Goal: Transaction & Acquisition: Purchase product/service

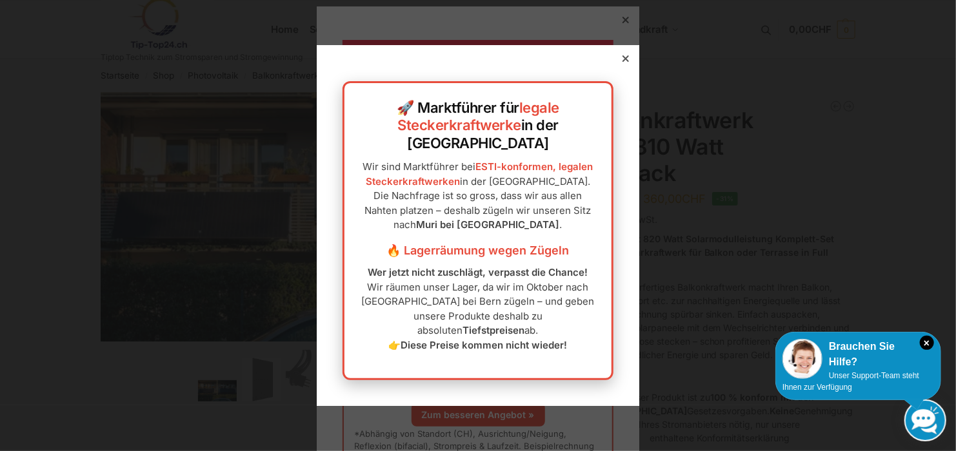
click at [620, 64] on div at bounding box center [626, 59] width 12 height 12
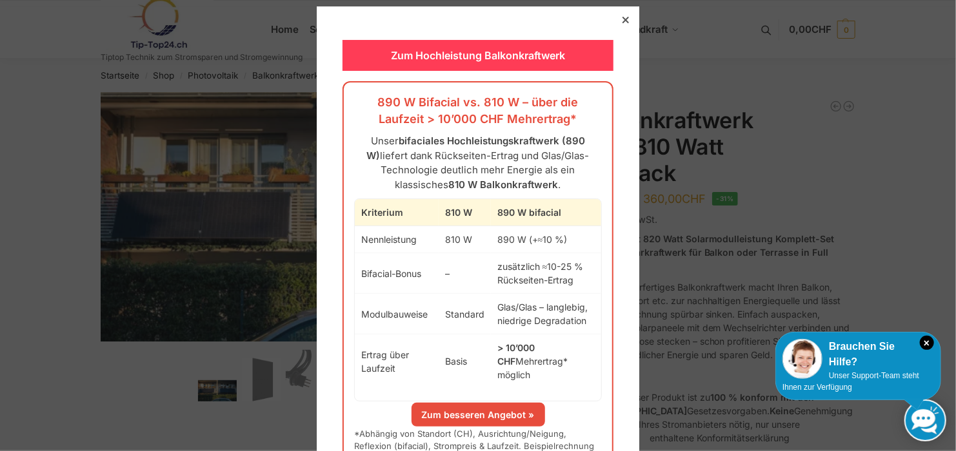
click at [513, 57] on div "Zum Hochleistung Balkonkraftwerk" at bounding box center [477, 55] width 271 height 31
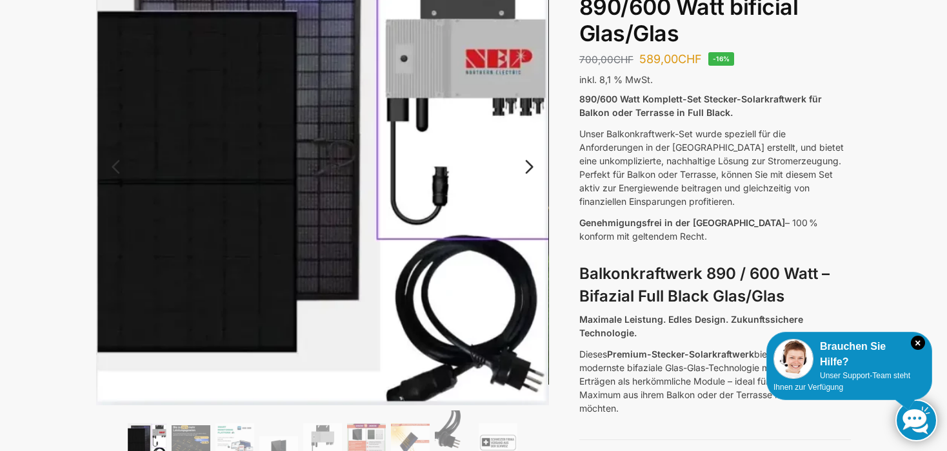
scroll to position [193, 0]
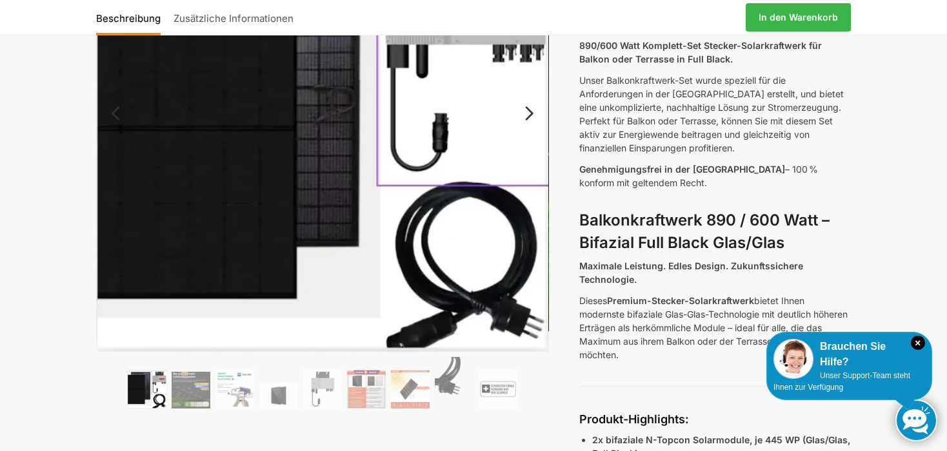
click at [132, 391] on img at bounding box center [147, 389] width 39 height 39
click at [194, 395] on img at bounding box center [191, 390] width 39 height 37
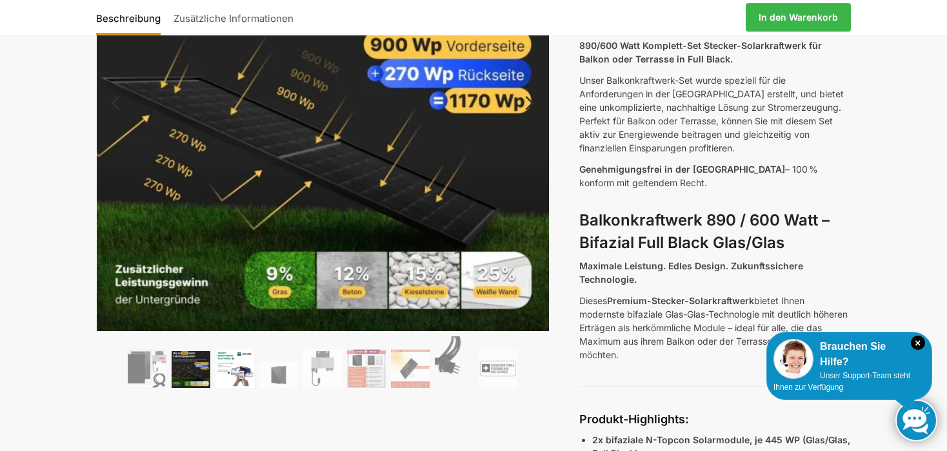
click at [240, 372] on img at bounding box center [234, 369] width 39 height 39
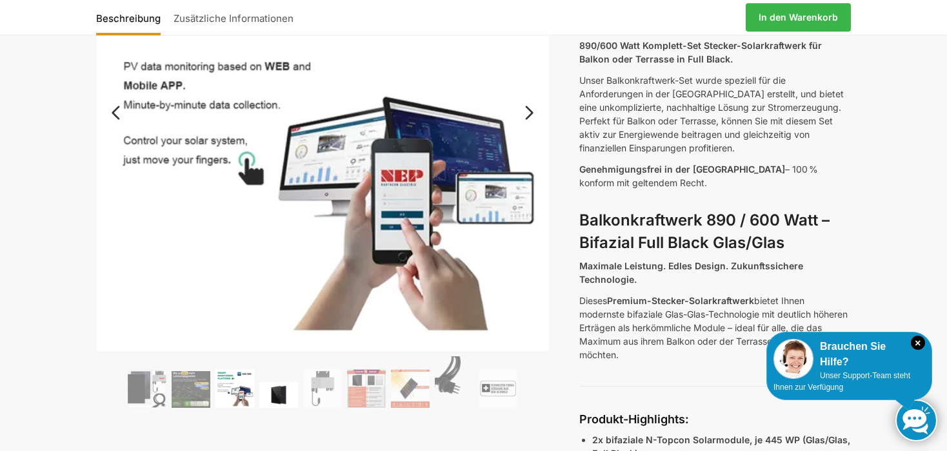
click at [283, 383] on img at bounding box center [278, 395] width 39 height 26
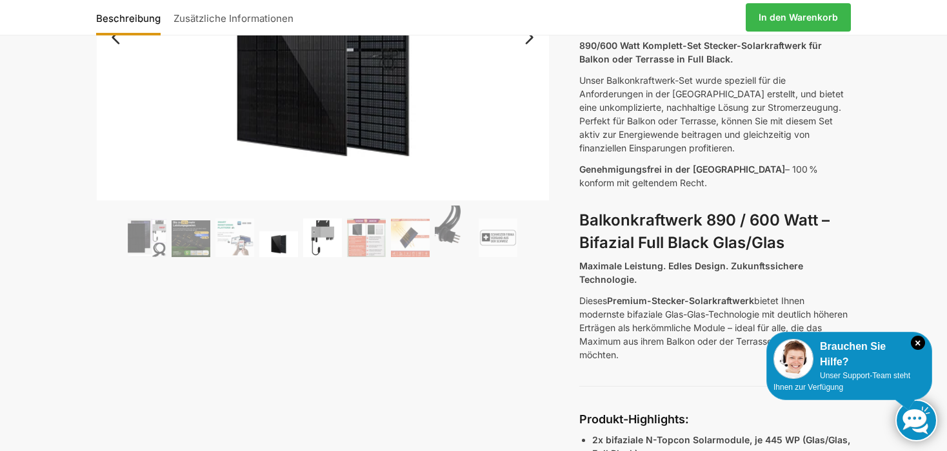
click at [317, 252] on img at bounding box center [322, 238] width 39 height 39
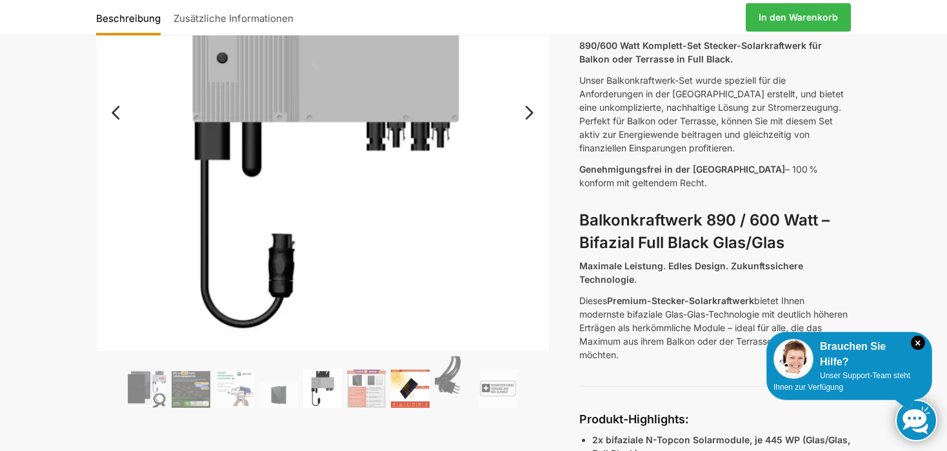
click at [401, 379] on img at bounding box center [410, 389] width 39 height 39
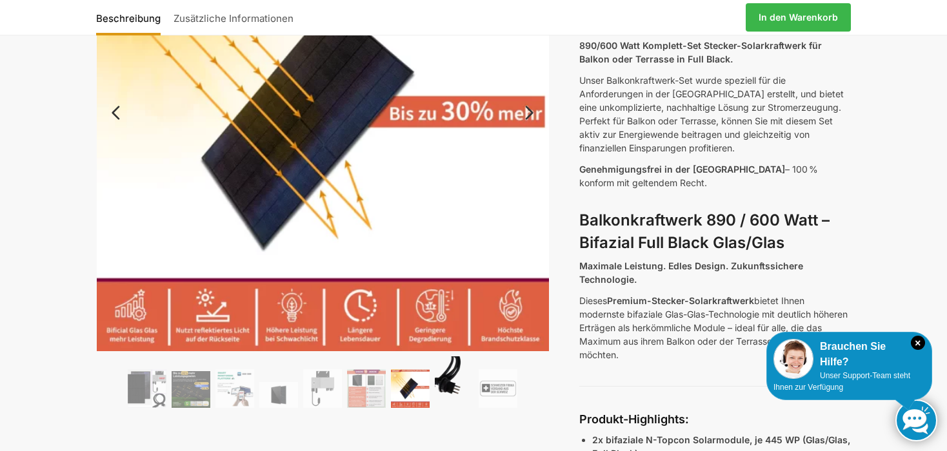
click at [445, 388] on img at bounding box center [454, 383] width 39 height 52
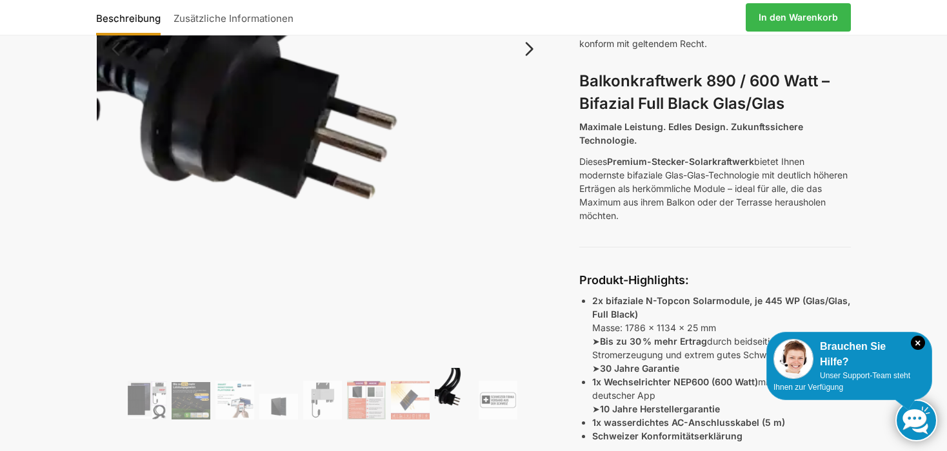
scroll to position [322, 0]
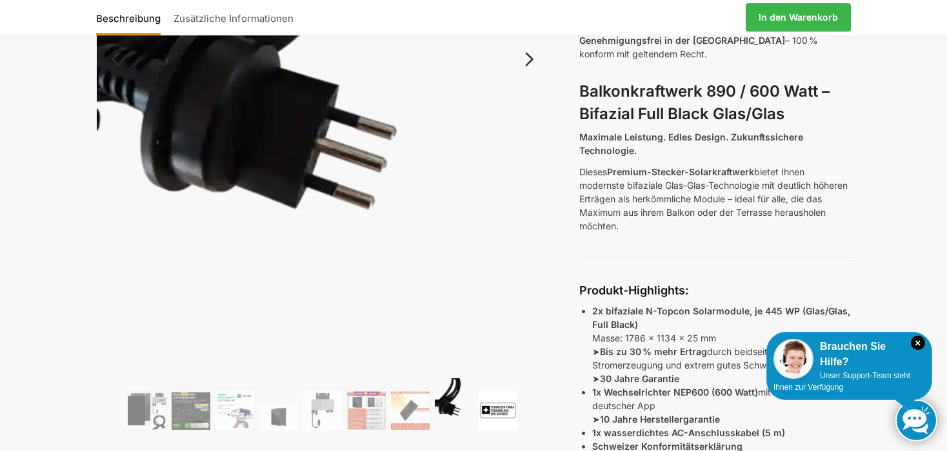
click at [493, 406] on img at bounding box center [498, 410] width 39 height 39
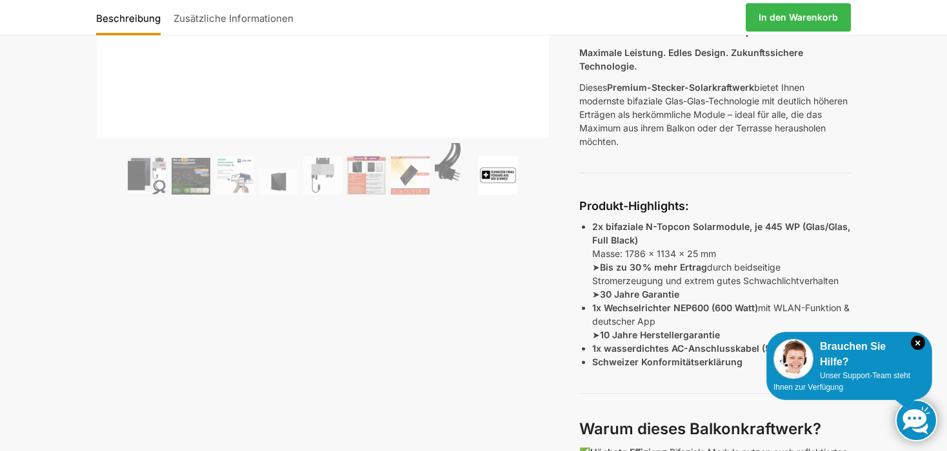
scroll to position [516, 0]
